Goal: Task Accomplishment & Management: Use online tool/utility

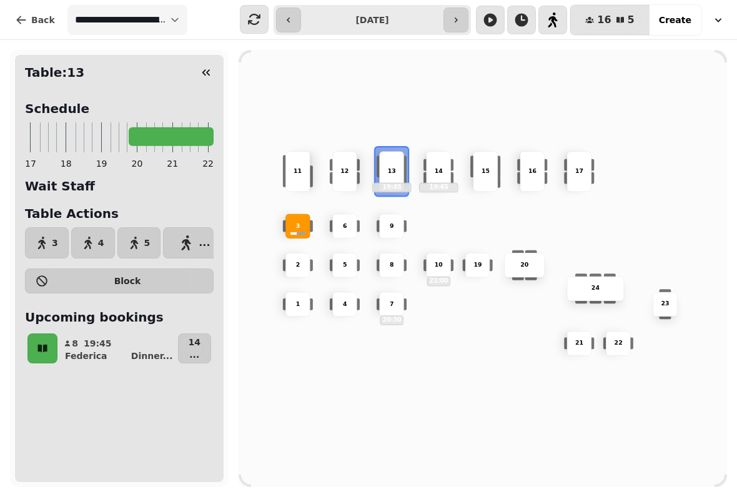
click at [197, 242] on button "..." at bounding box center [194, 242] width 62 height 31
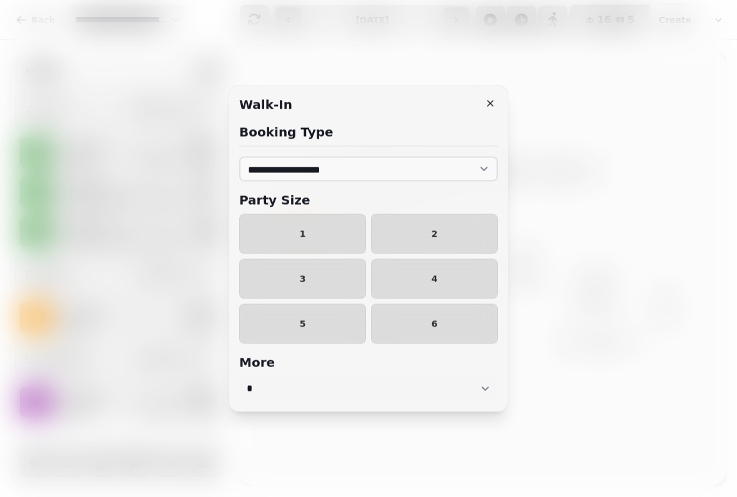
click at [445, 232] on span "2" at bounding box center [435, 234] width 106 height 9
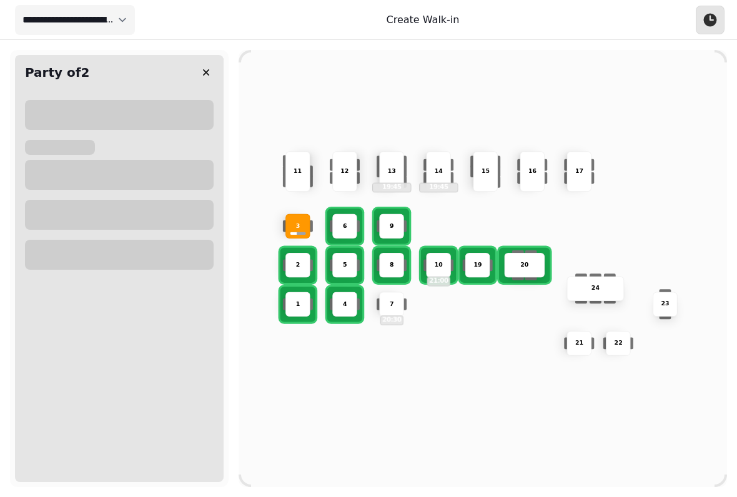
select select "****"
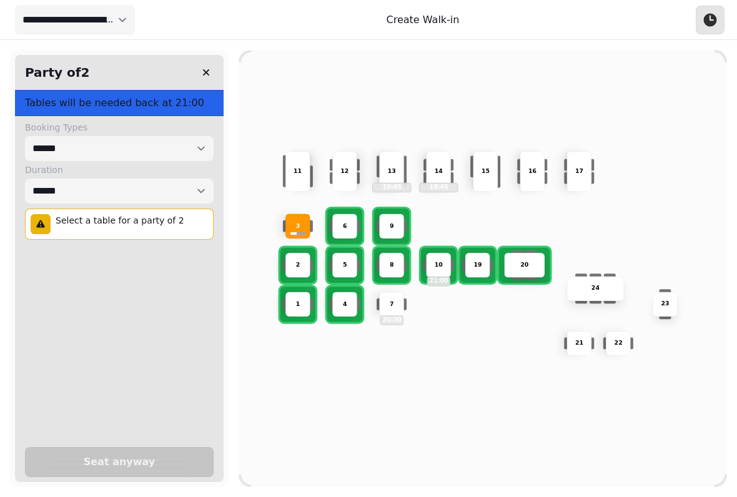
click at [390, 167] on p "13" at bounding box center [391, 171] width 8 height 9
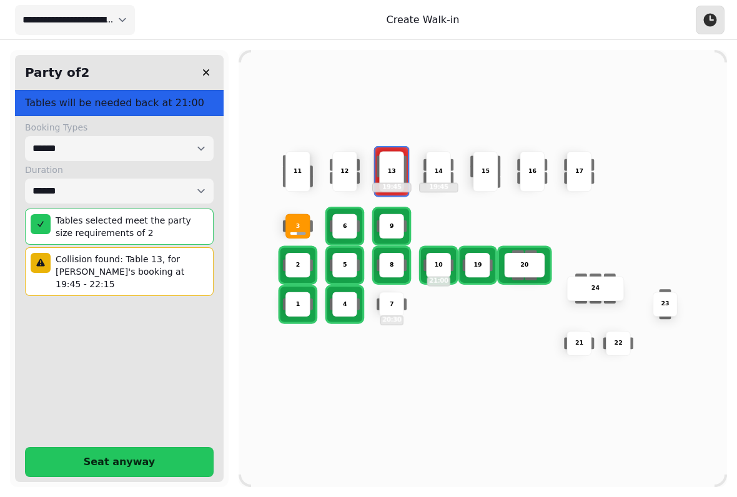
click at [132, 447] on button "Seat anyway" at bounding box center [119, 462] width 189 height 30
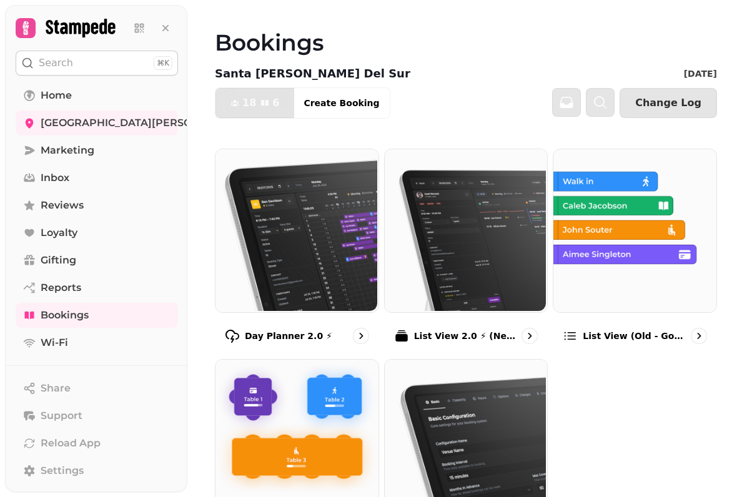
click at [631, 276] on img at bounding box center [633, 229] width 163 height 163
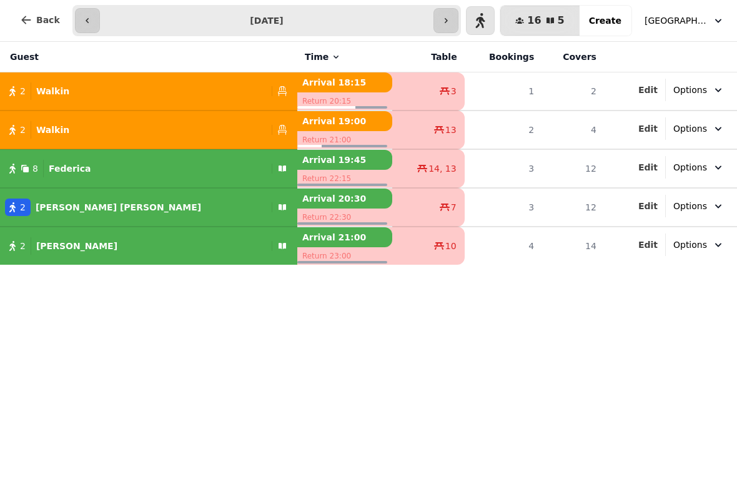
click at [37, 16] on span "Back" at bounding box center [48, 20] width 24 height 9
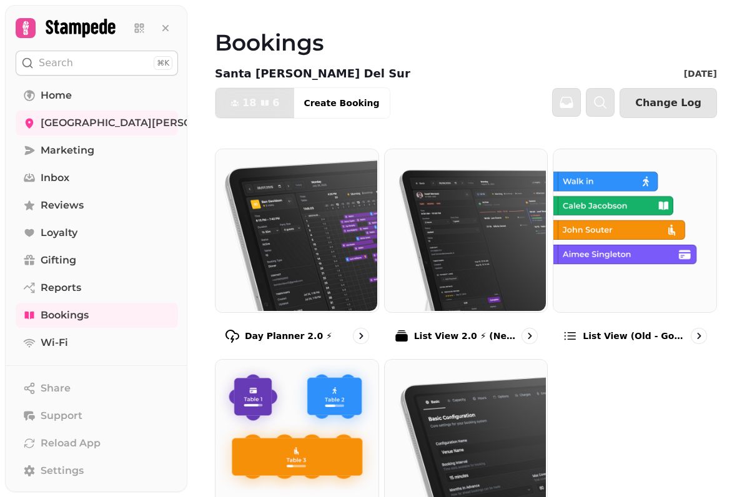
click at [347, 433] on img at bounding box center [295, 439] width 163 height 163
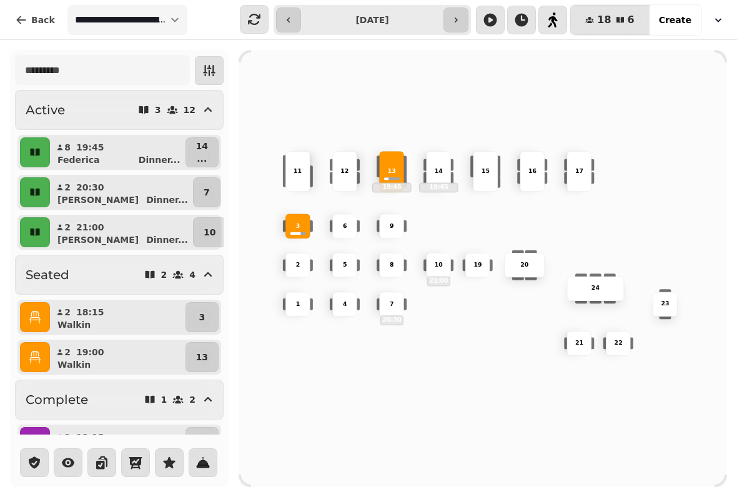
click at [39, 312] on icon "button" at bounding box center [35, 317] width 12 height 12
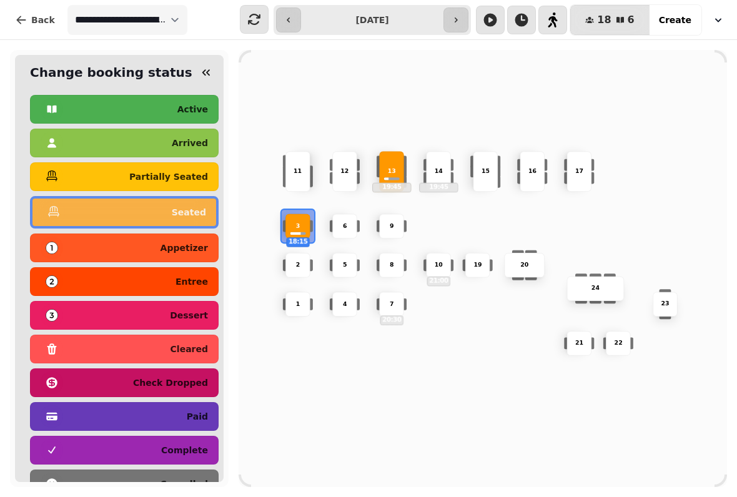
click at [185, 446] on p "complete" at bounding box center [184, 450] width 47 height 9
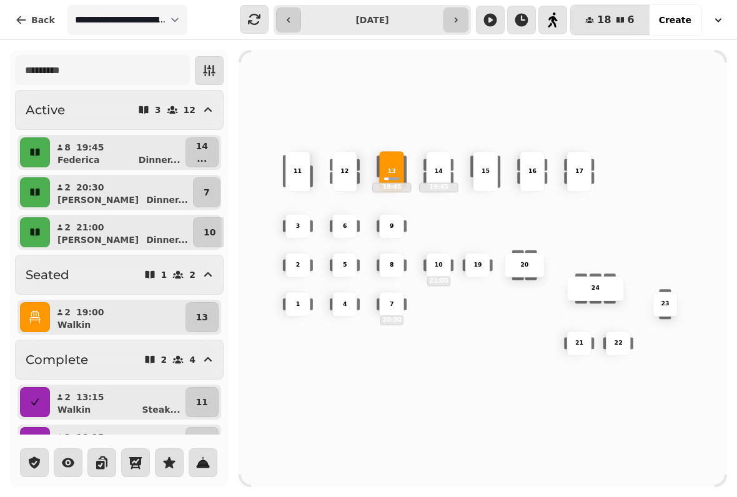
click at [210, 146] on button "14 ..." at bounding box center [201, 152] width 33 height 30
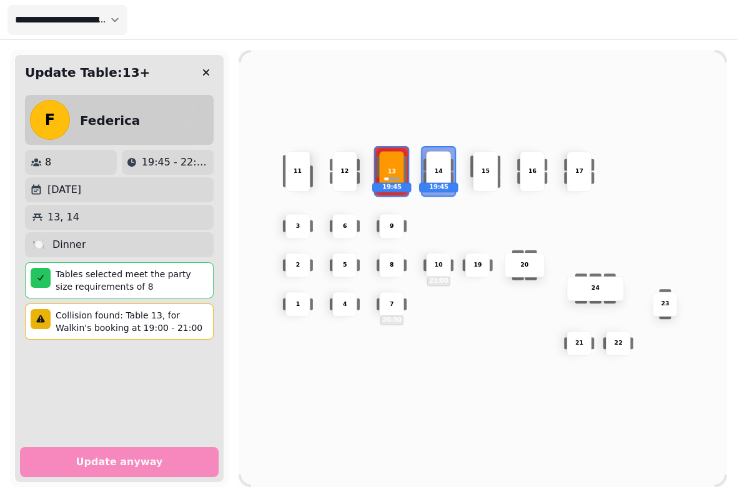
click at [342, 218] on div "6" at bounding box center [344, 226] width 25 height 25
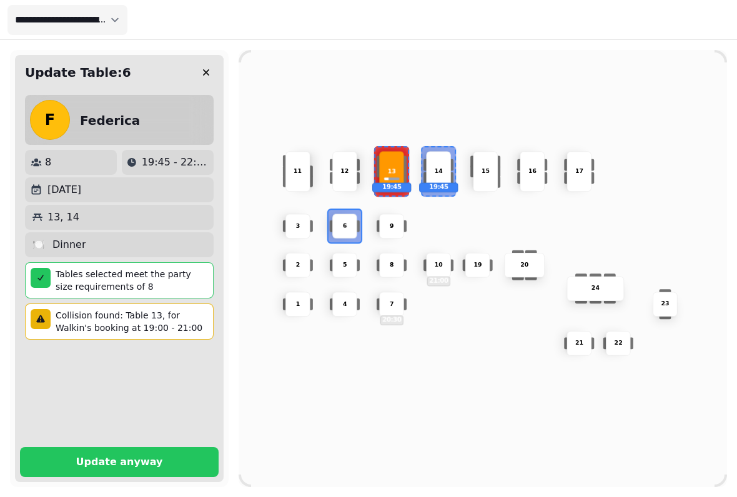
click at [343, 256] on div "5" at bounding box center [344, 265] width 25 height 25
click at [350, 295] on div "4" at bounding box center [344, 304] width 25 height 25
click at [398, 295] on div "7 20:30" at bounding box center [391, 304] width 25 height 25
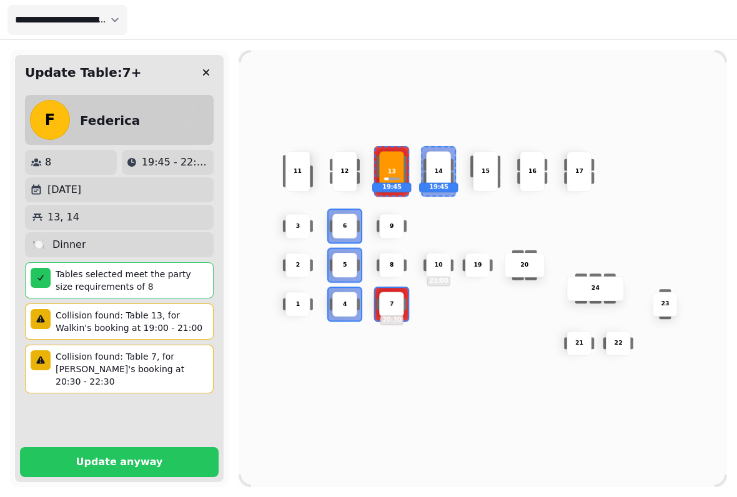
click at [166, 457] on span "Update anyway" at bounding box center [119, 462] width 169 height 10
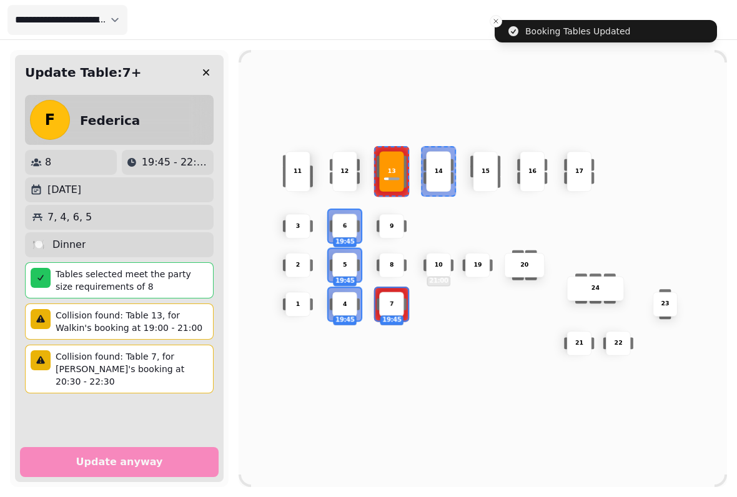
click at [201, 76] on icon "button" at bounding box center [206, 72] width 12 height 12
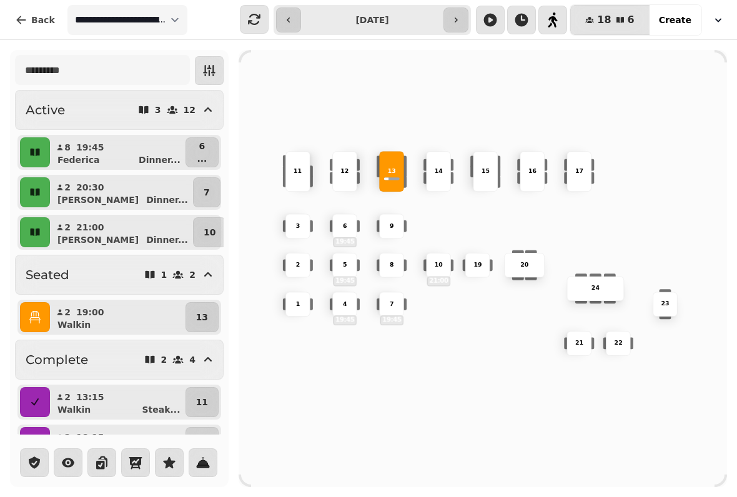
click at [33, 149] on icon "button" at bounding box center [34, 152] width 9 height 7
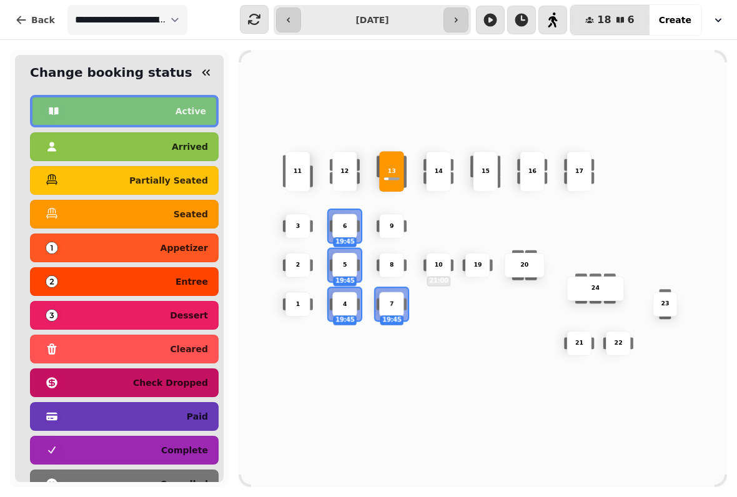
click at [200, 210] on p "seated" at bounding box center [191, 214] width 34 height 9
